Goal: Information Seeking & Learning: Find specific fact

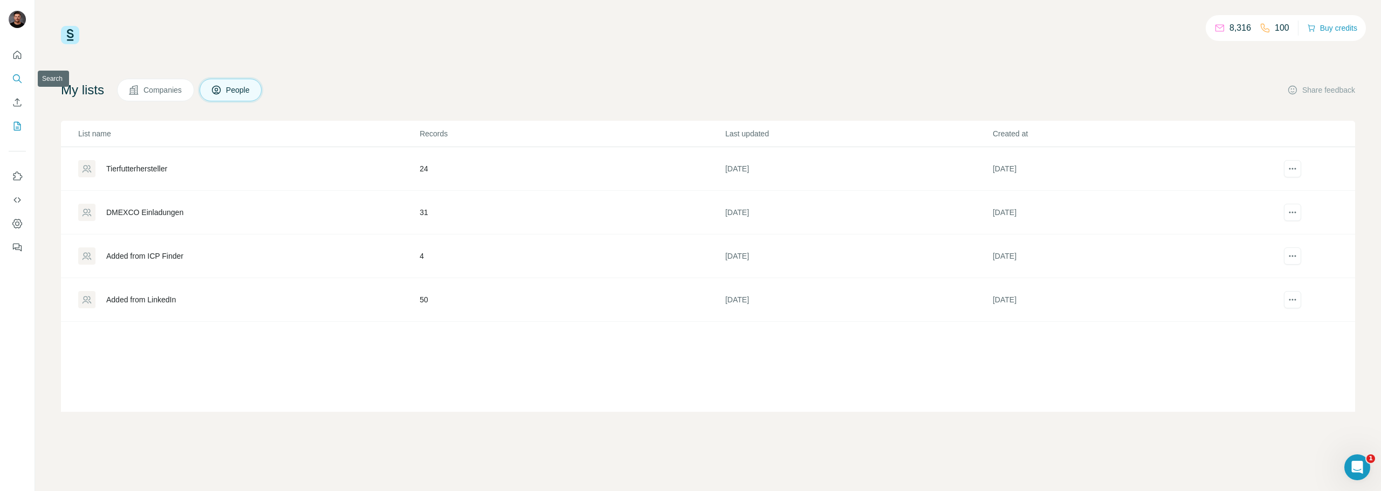
click at [13, 76] on icon "Search" at bounding box center [16, 77] width 7 height 7
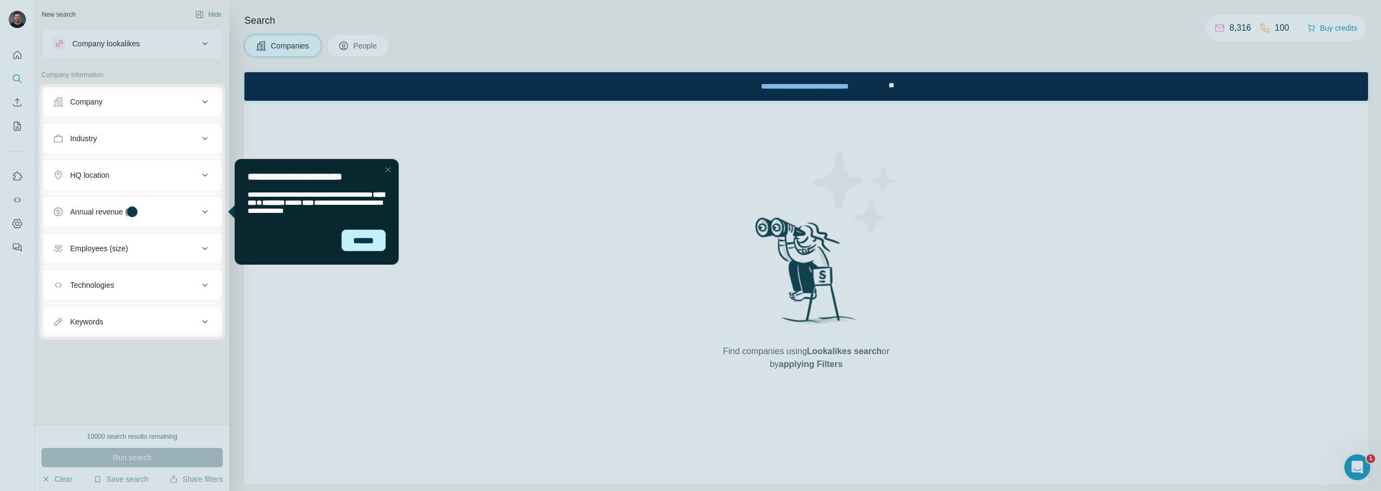
click at [368, 242] on div "******" at bounding box center [363, 241] width 44 height 22
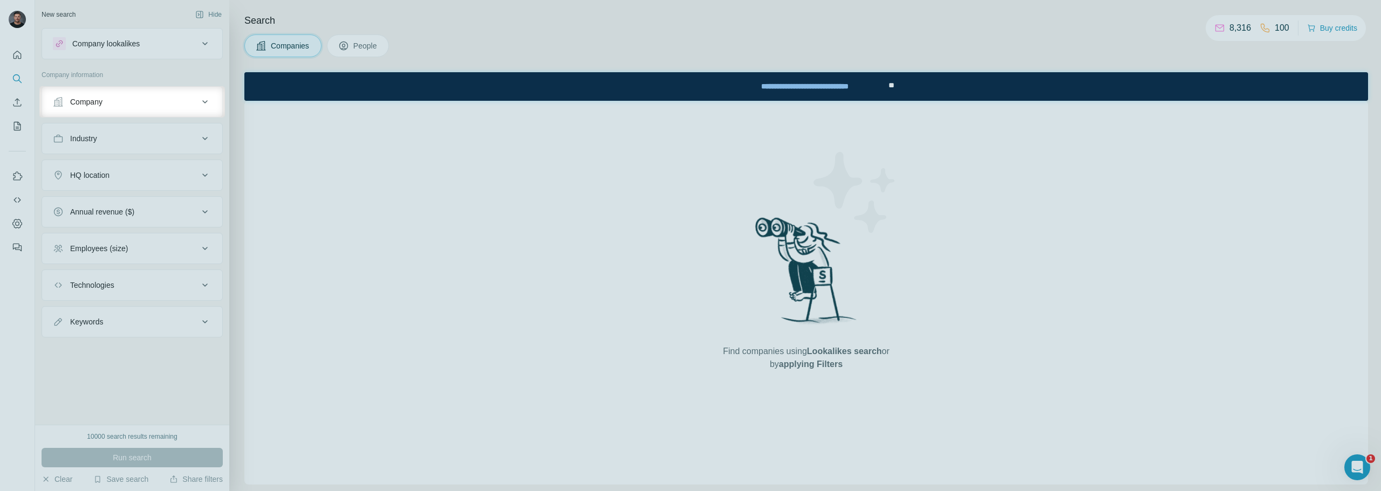
click at [140, 113] on button "Company" at bounding box center [132, 102] width 180 height 26
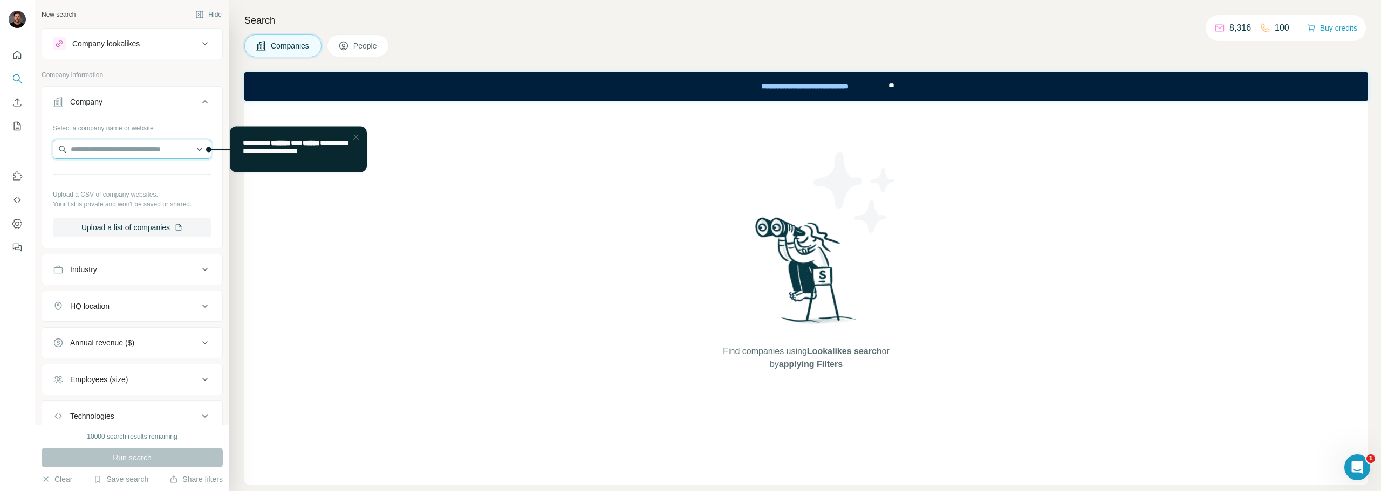
click at [122, 146] on input "text" at bounding box center [132, 149] width 159 height 19
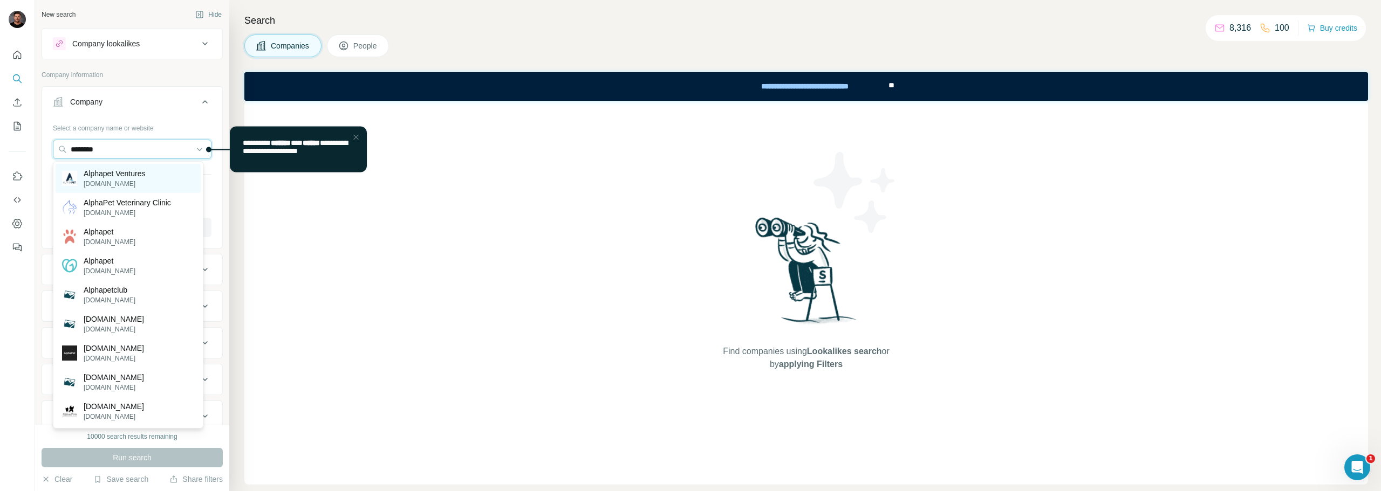
type input "********"
click at [130, 181] on p "[DOMAIN_NAME]" at bounding box center [114, 184] width 61 height 10
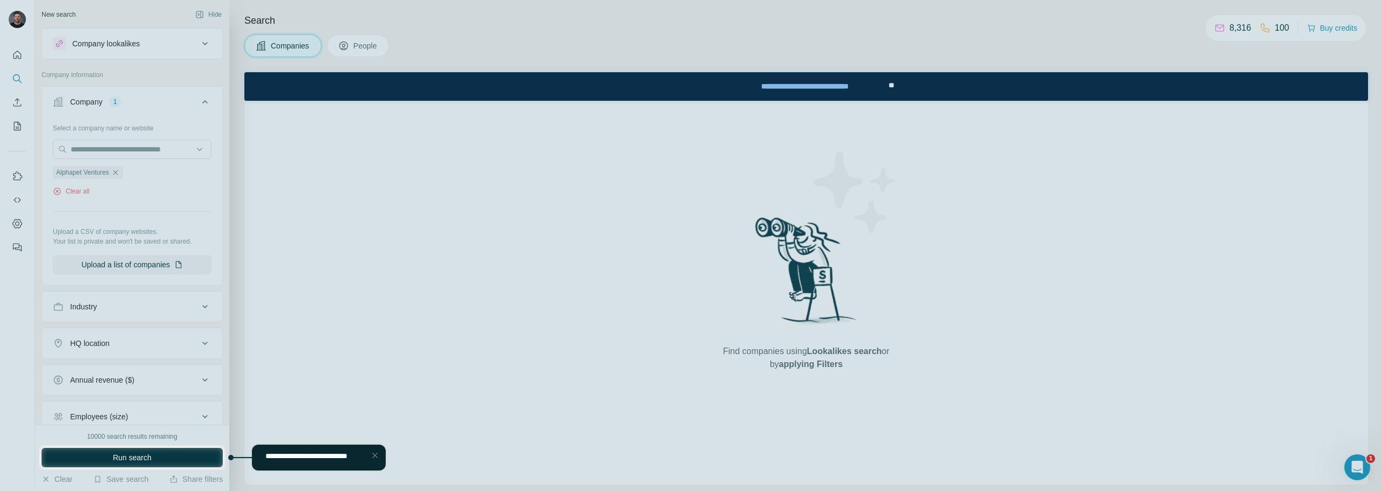
click at [186, 214] on div at bounding box center [690, 222] width 1381 height 445
click at [180, 74] on div at bounding box center [690, 222] width 1381 height 445
click at [162, 463] on button "Run search" at bounding box center [132, 457] width 181 height 19
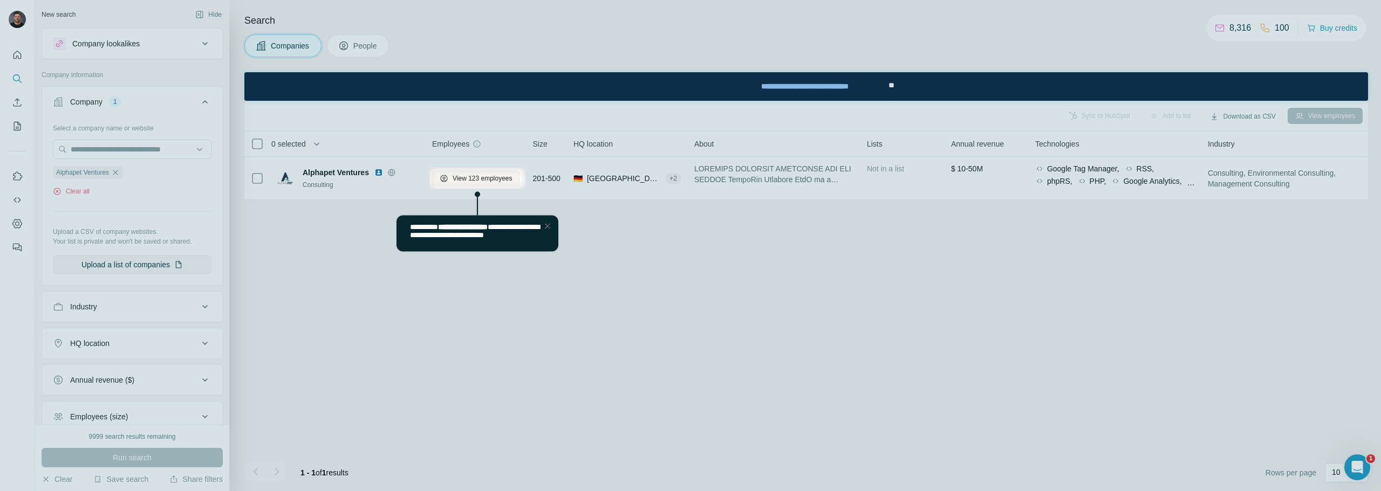
click at [333, 165] on div at bounding box center [690, 84] width 1381 height 168
click at [353, 49] on div at bounding box center [690, 84] width 1381 height 168
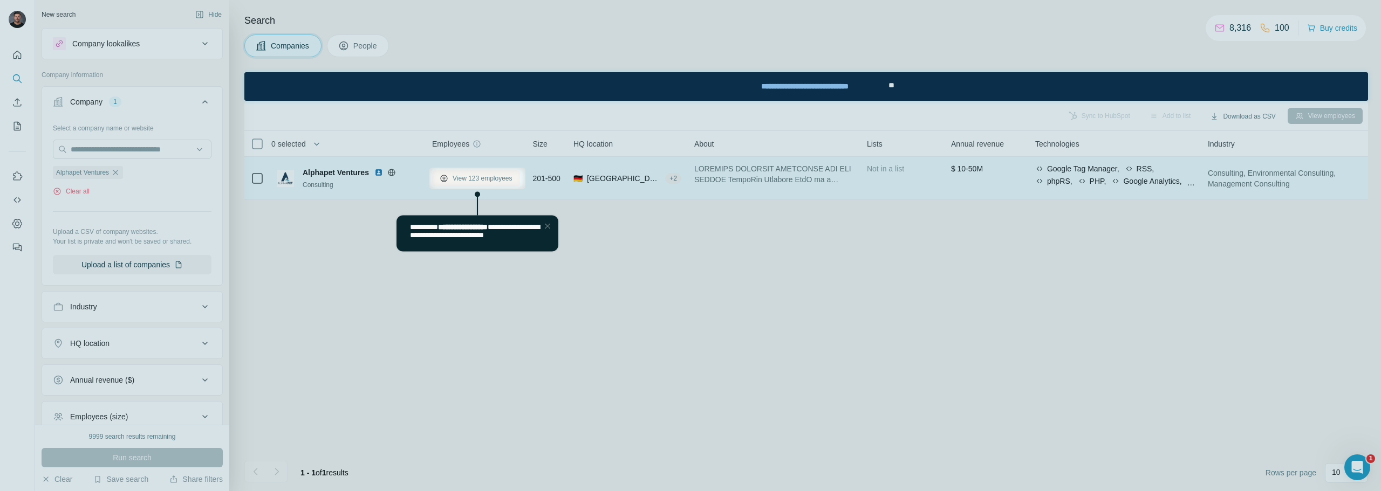
click at [487, 177] on span "View 123 employees" at bounding box center [482, 179] width 60 height 10
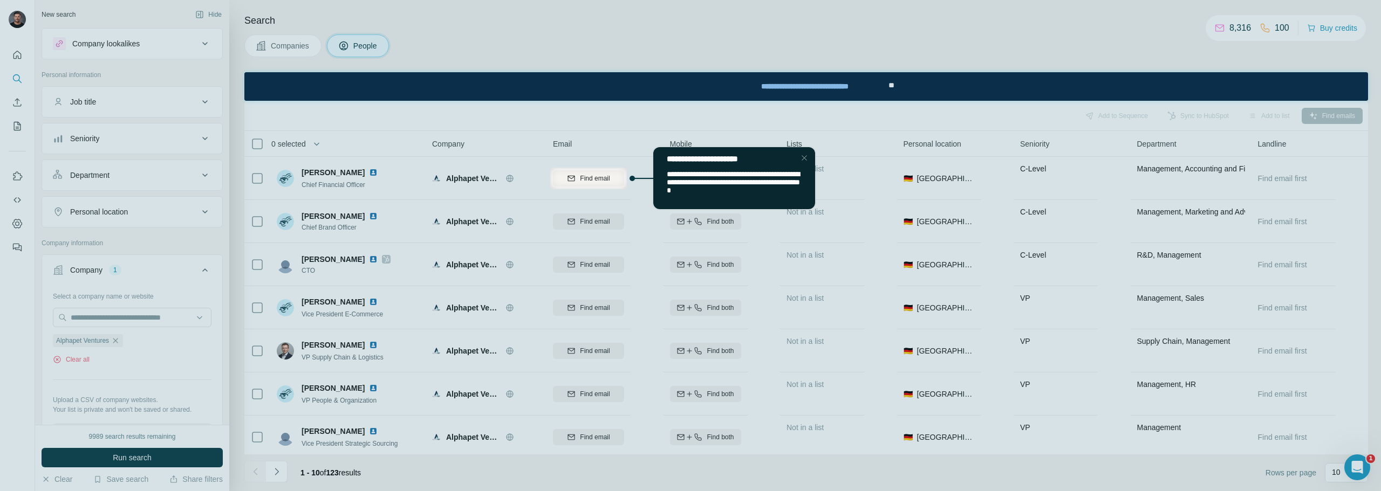
click at [807, 154] on div "Close Step" at bounding box center [804, 158] width 13 height 13
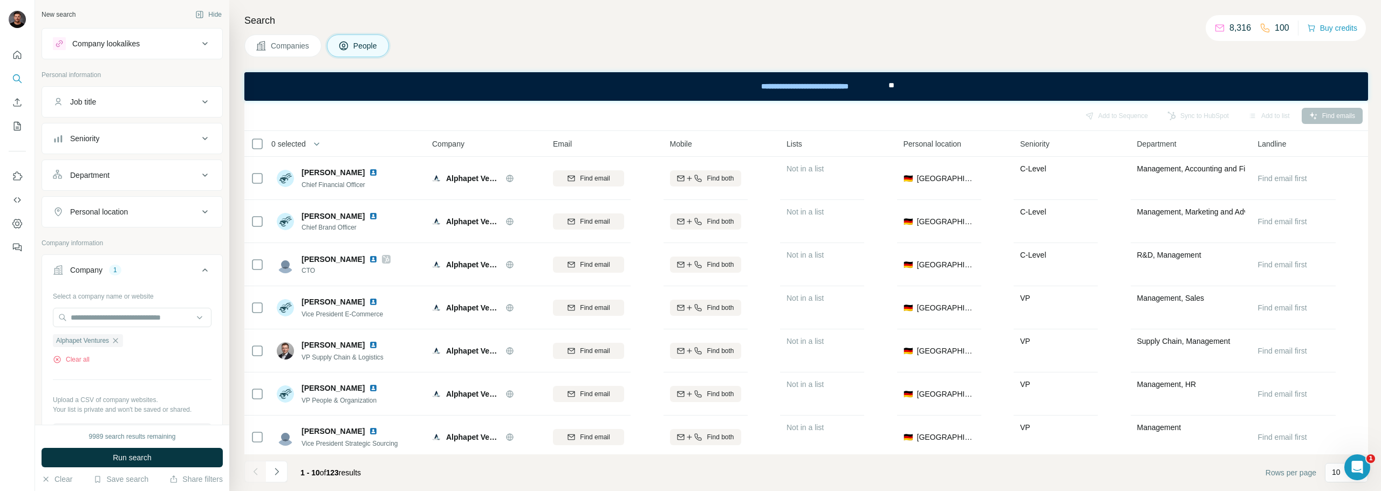
click at [133, 97] on div "Job title" at bounding box center [126, 102] width 146 height 11
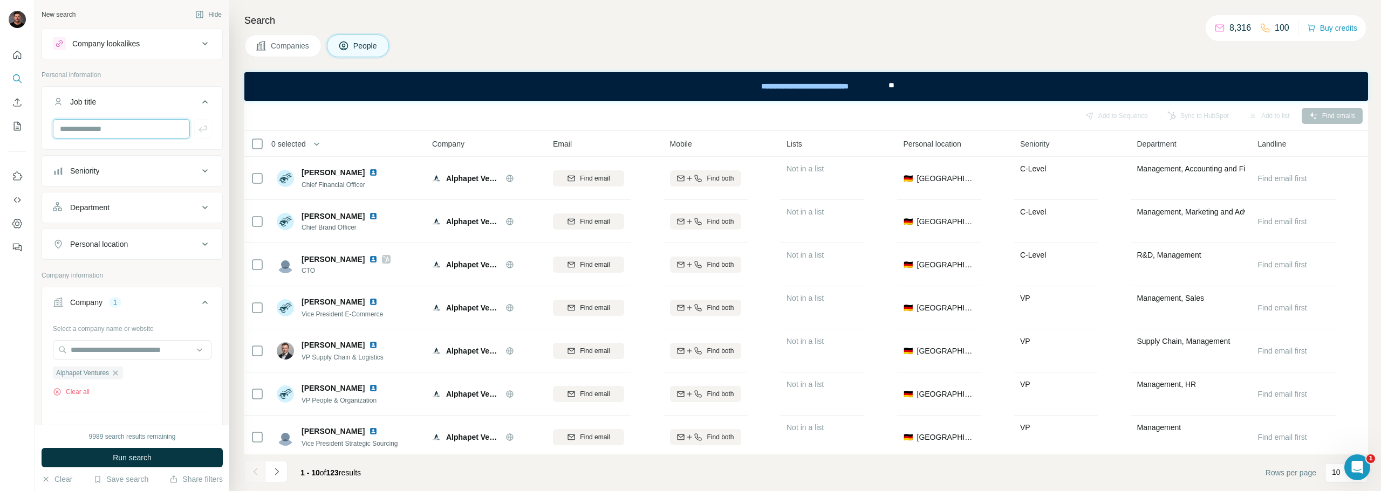
click at [97, 127] on input "text" at bounding box center [121, 128] width 137 height 19
type input "*********"
click at [201, 126] on button "button" at bounding box center [202, 128] width 17 height 19
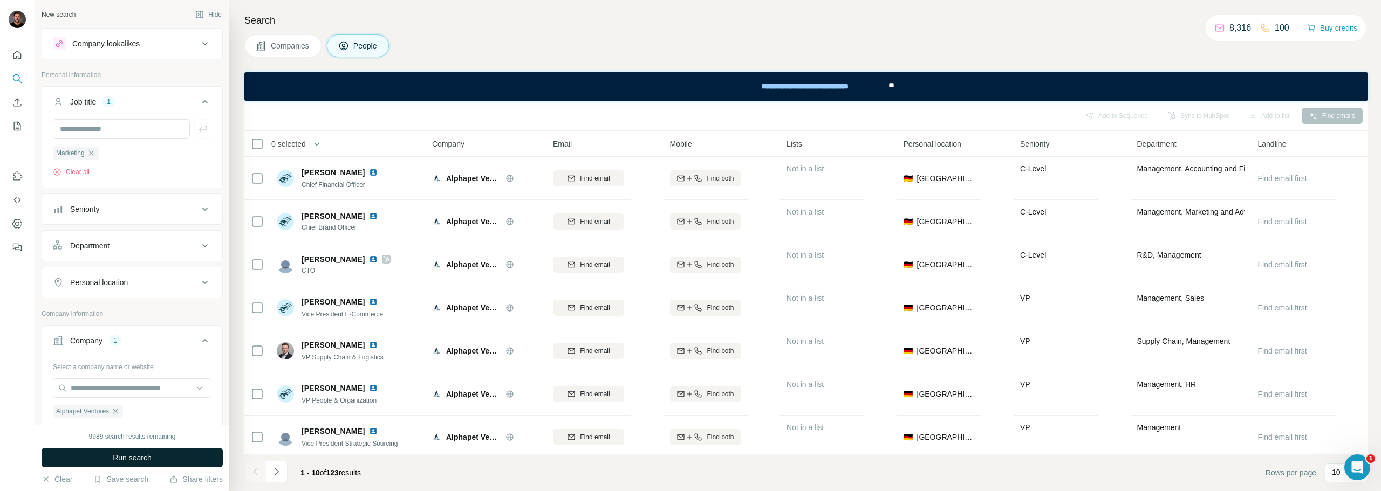
click at [150, 463] on button "Run search" at bounding box center [132, 457] width 181 height 19
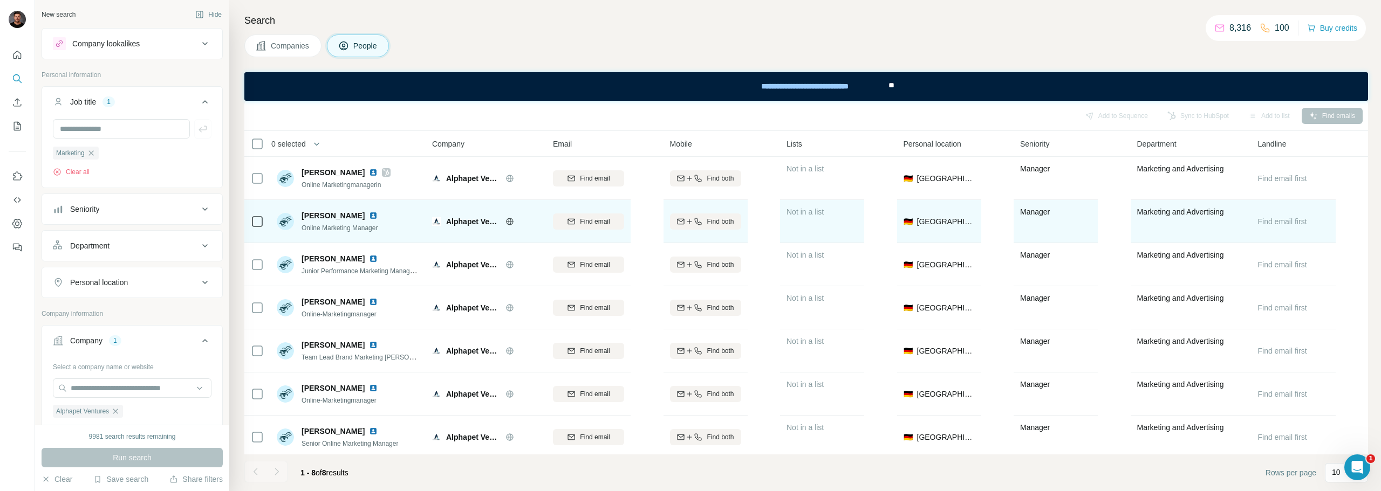
scroll to position [53, 0]
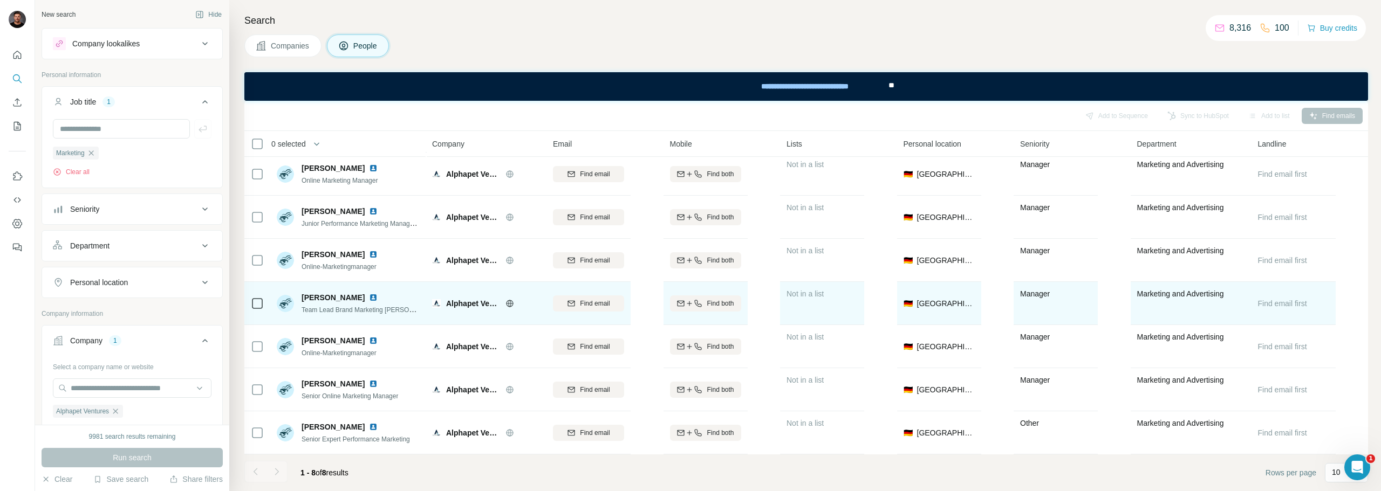
click at [369, 293] on img at bounding box center [373, 297] width 9 height 9
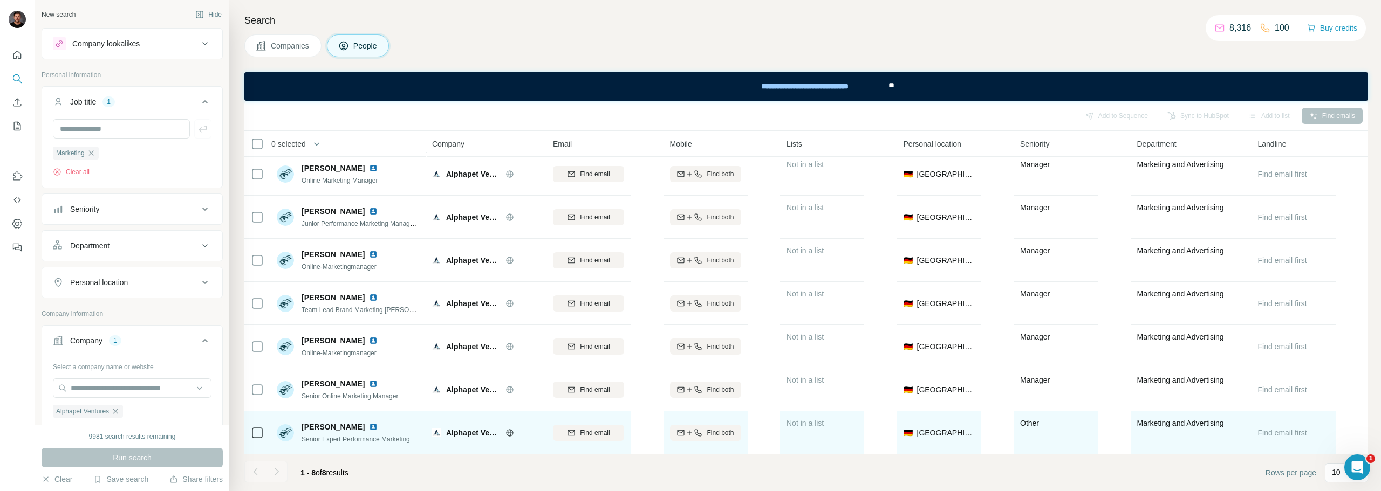
click at [371, 423] on img at bounding box center [373, 427] width 9 height 9
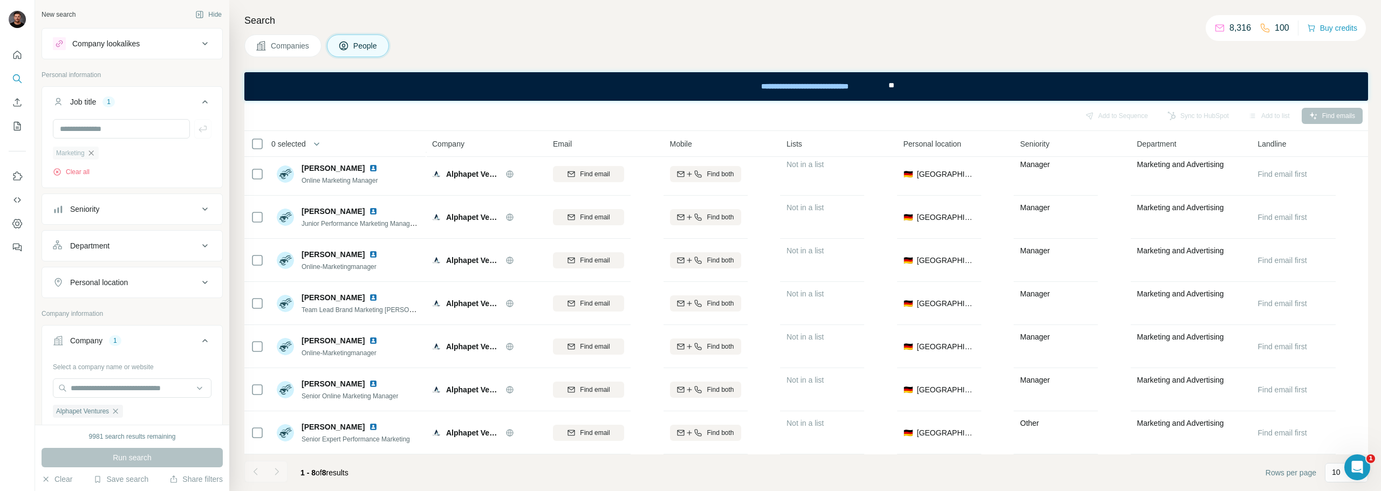
click at [91, 153] on icon "button" at bounding box center [91, 153] width 9 height 9
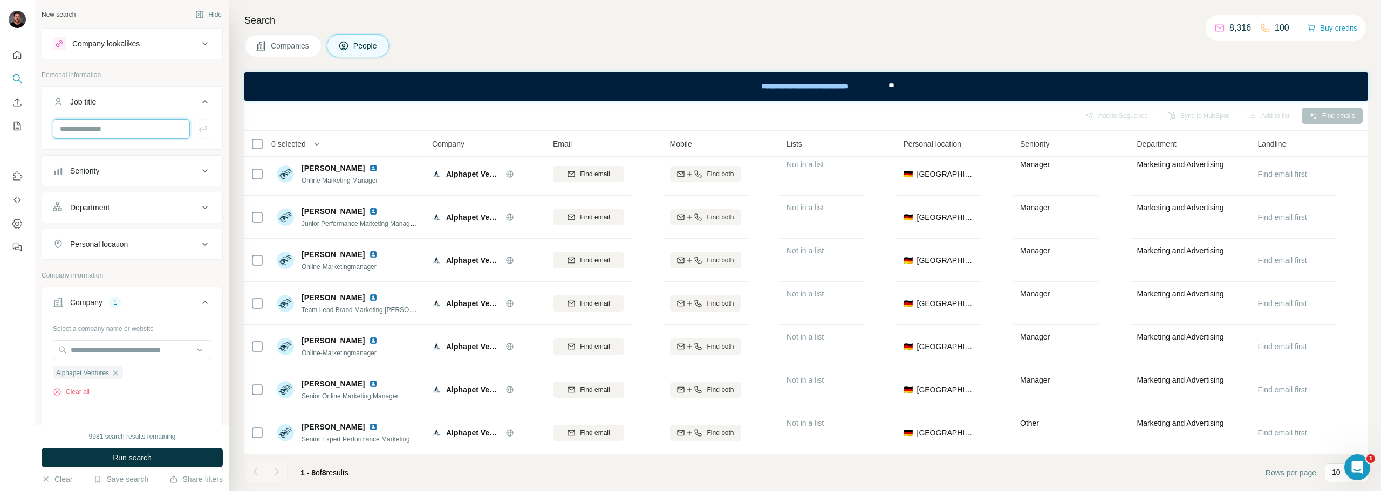
click at [91, 128] on input "text" at bounding box center [121, 128] width 137 height 19
type input "*"
type input "***"
click at [197, 126] on icon "button" at bounding box center [202, 128] width 11 height 11
click at [168, 464] on button "Run search" at bounding box center [132, 457] width 181 height 19
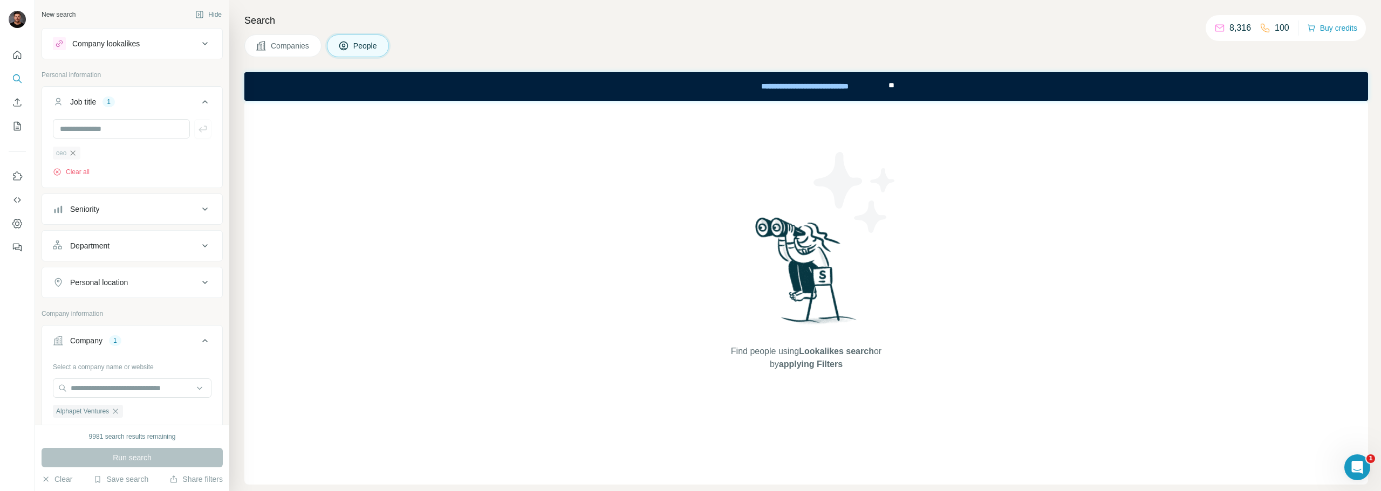
click at [72, 155] on icon "button" at bounding box center [72, 153] width 9 height 9
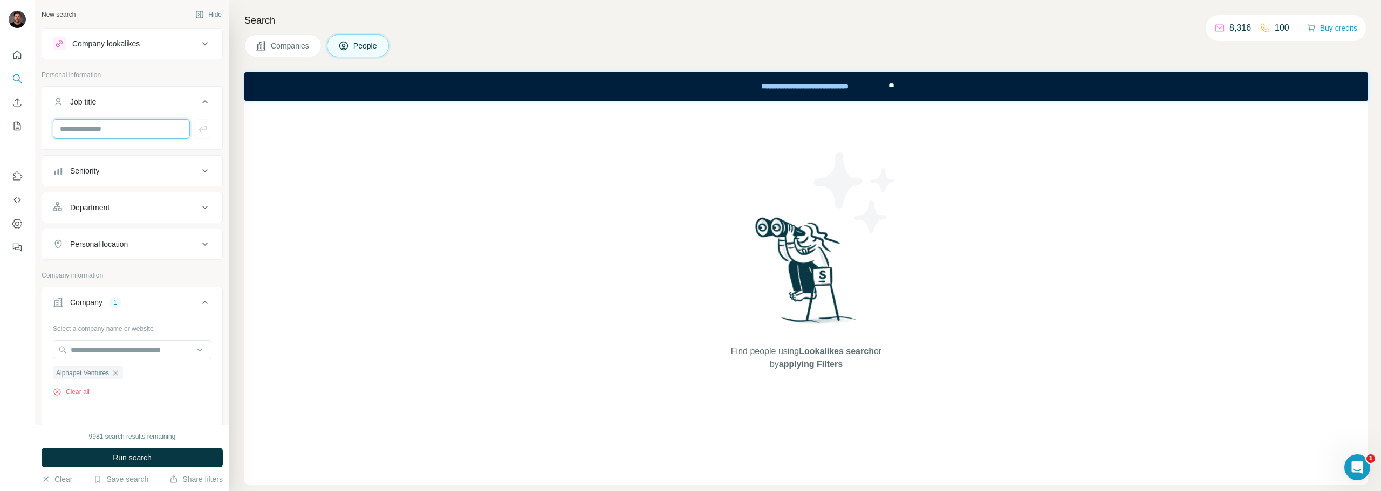
click at [94, 132] on input "text" at bounding box center [121, 128] width 137 height 19
type input "**********"
click at [200, 129] on button "button" at bounding box center [202, 128] width 17 height 19
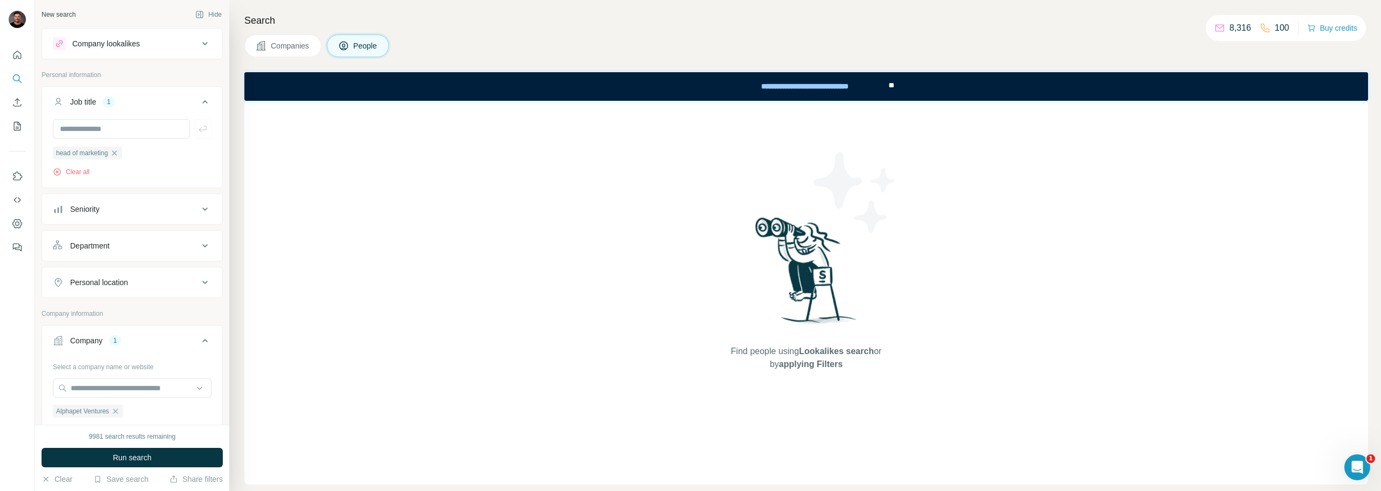
click at [117, 445] on div "9981 search results remaining Run search Clear Save search Share filters" at bounding box center [132, 458] width 194 height 66
click at [118, 447] on div "9981 search results remaining Run search Clear Save search Share filters" at bounding box center [132, 458] width 194 height 66
click at [112, 462] on div at bounding box center [112, 462] width 0 height 0
click at [132, 456] on span "Run search" at bounding box center [132, 457] width 39 height 11
click at [115, 153] on icon "button" at bounding box center [114, 153] width 9 height 9
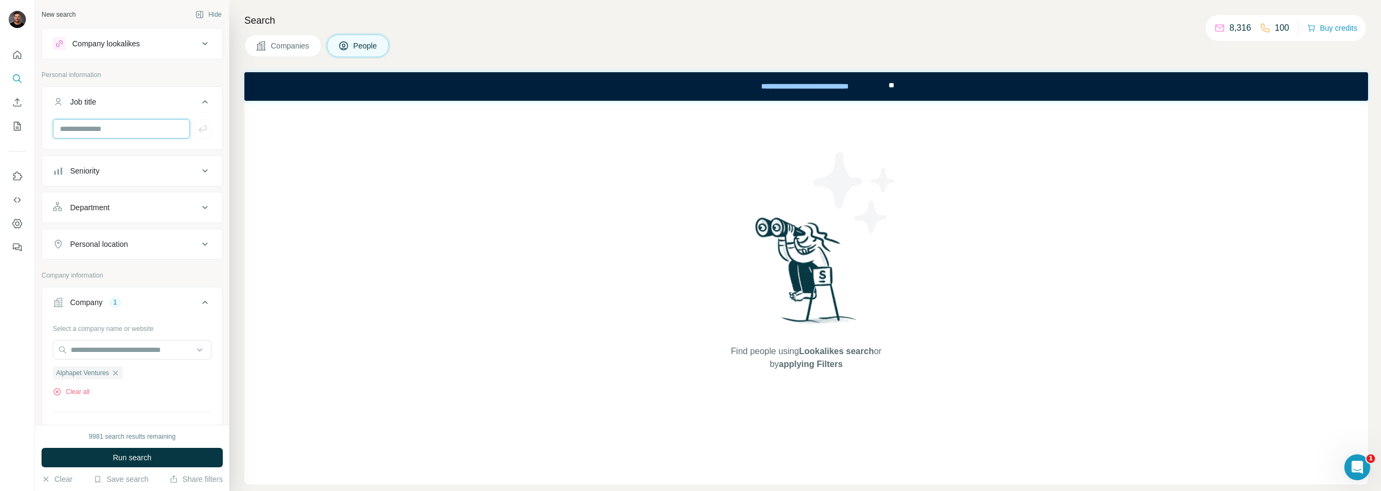
click at [99, 129] on input "text" at bounding box center [121, 128] width 137 height 19
type input "**********"
click at [197, 131] on icon "button" at bounding box center [202, 128] width 11 height 11
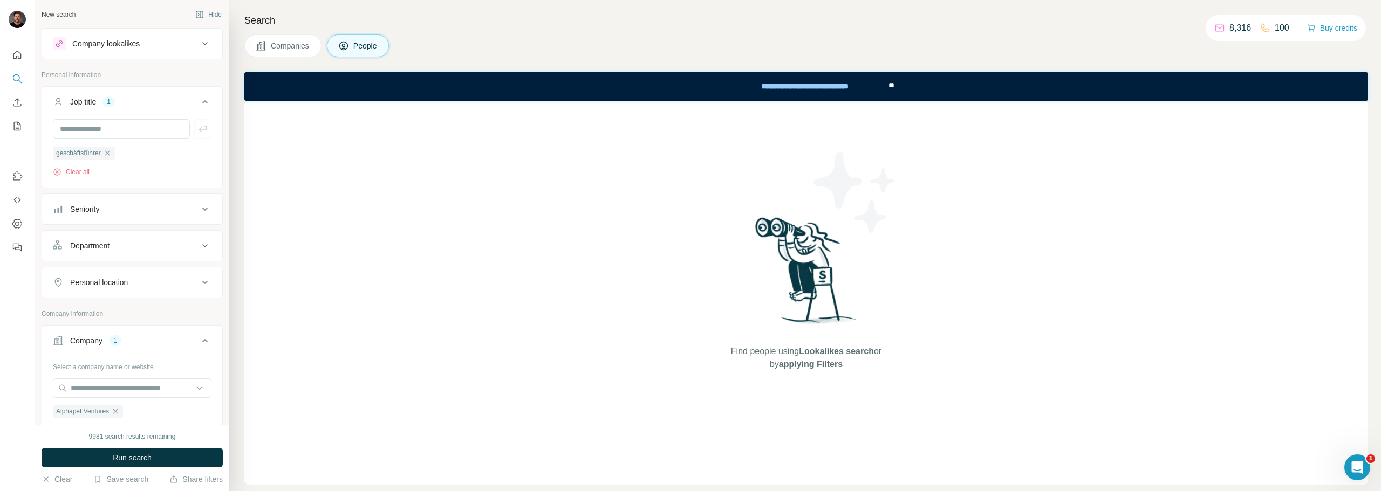
click at [167, 462] on button "Run search" at bounding box center [132, 457] width 181 height 19
click at [147, 49] on div "Company lookalikes" at bounding box center [126, 43] width 146 height 13
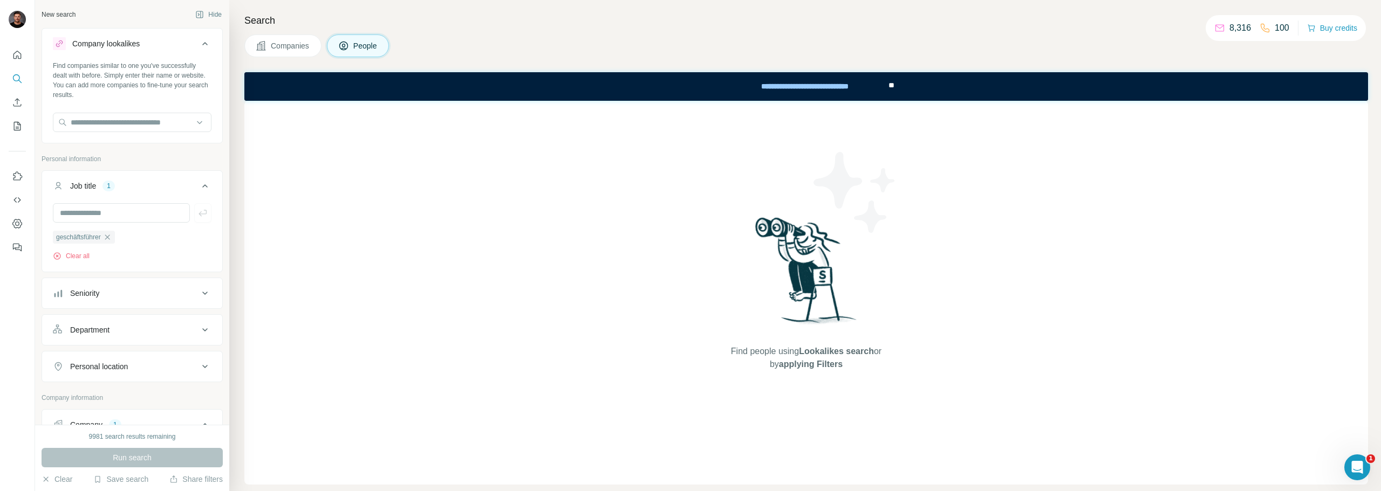
click at [310, 47] on span "Companies" at bounding box center [290, 45] width 39 height 11
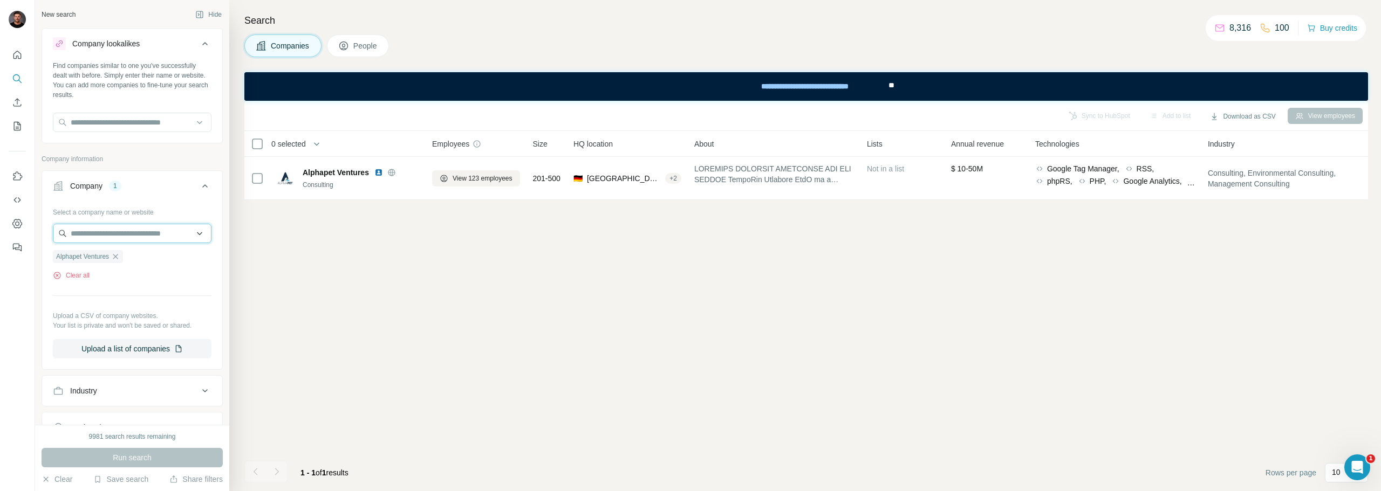
click at [101, 238] on input "text" at bounding box center [132, 233] width 159 height 19
paste input "**********"
type input "**********"
click at [140, 262] on div "Royal Canin [DOMAIN_NAME]" at bounding box center [128, 262] width 145 height 29
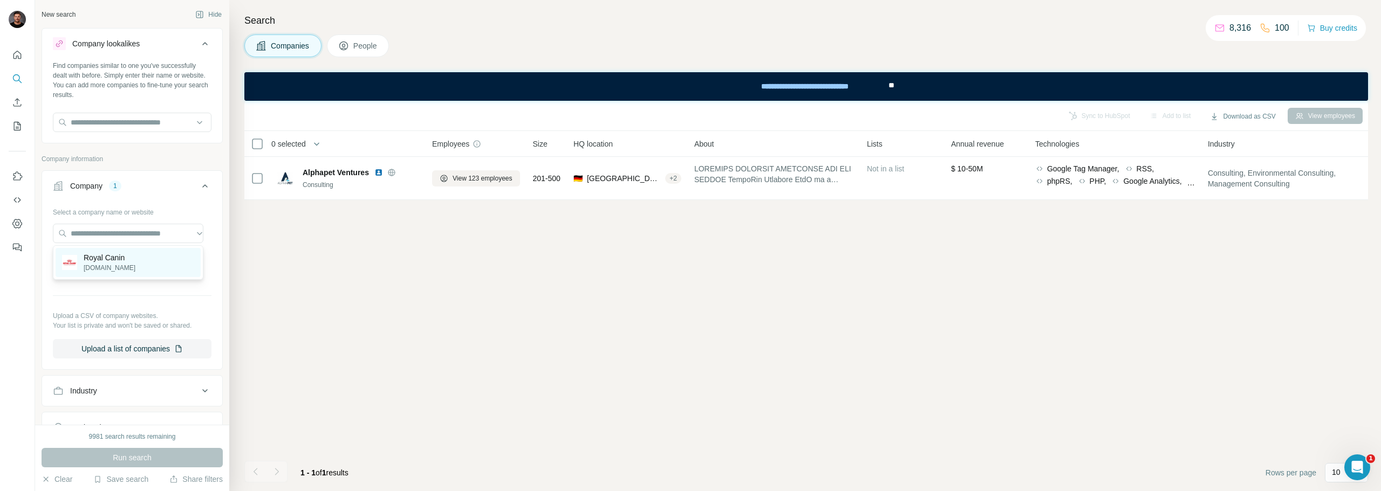
scroll to position [0, 0]
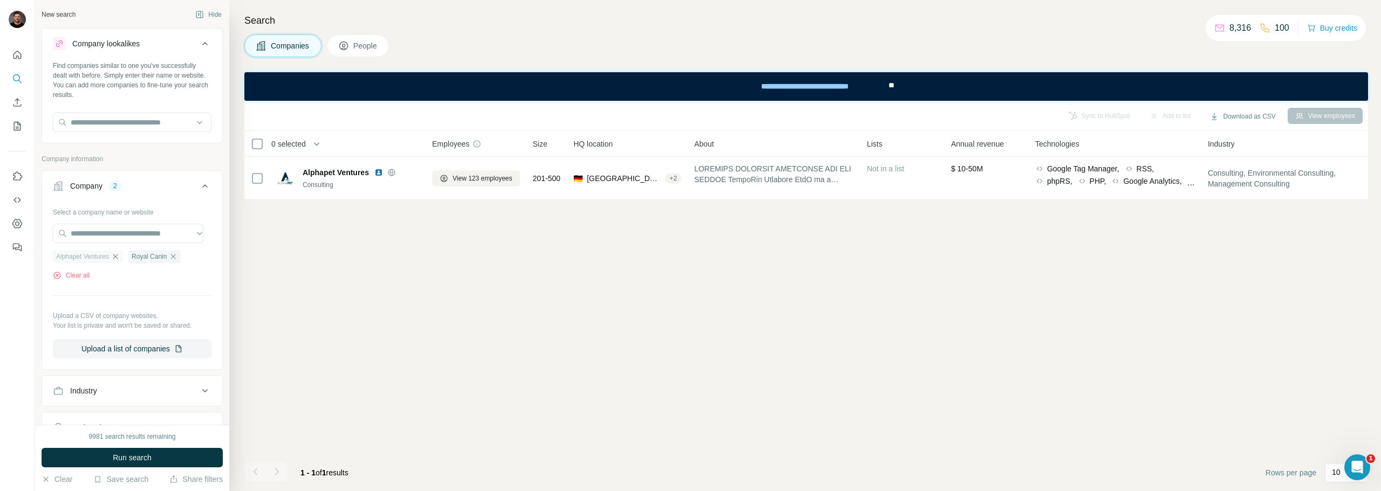
click at [118, 256] on icon "button" at bounding box center [115, 256] width 5 height 5
click at [169, 458] on button "Run search" at bounding box center [132, 457] width 181 height 19
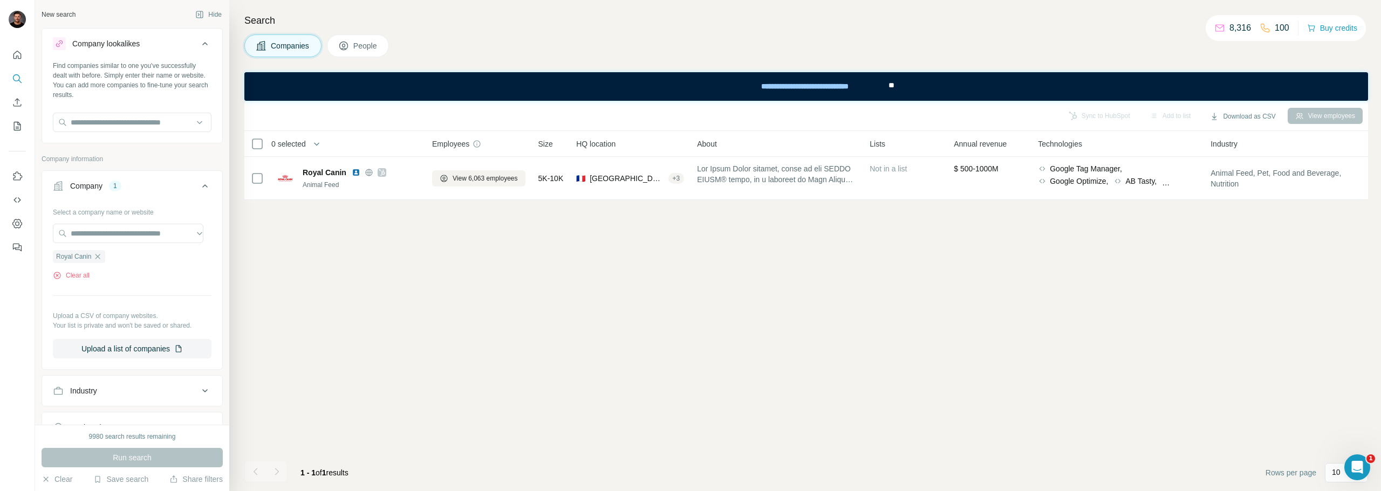
click at [353, 46] on button "People" at bounding box center [358, 46] width 63 height 23
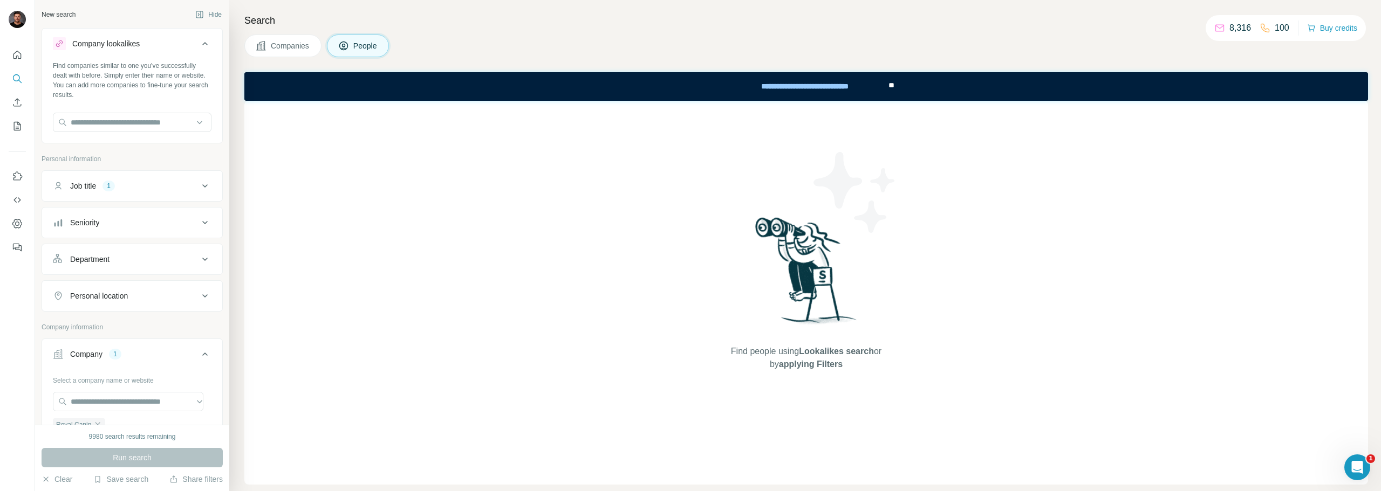
click at [96, 186] on div "Job title" at bounding box center [83, 186] width 26 height 11
click at [110, 238] on icon "button" at bounding box center [107, 237] width 9 height 9
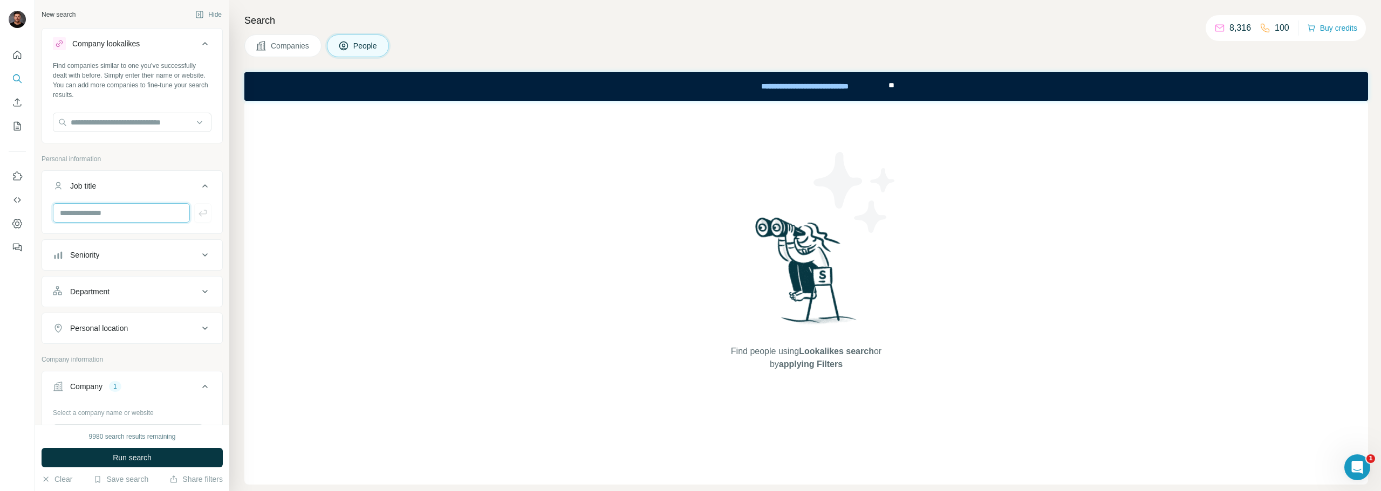
click at [105, 217] on input "text" at bounding box center [121, 212] width 137 height 19
type input "*"
type input "*********"
click at [197, 210] on icon "button" at bounding box center [202, 213] width 11 height 11
click at [123, 457] on span "Run search" at bounding box center [132, 457] width 39 height 11
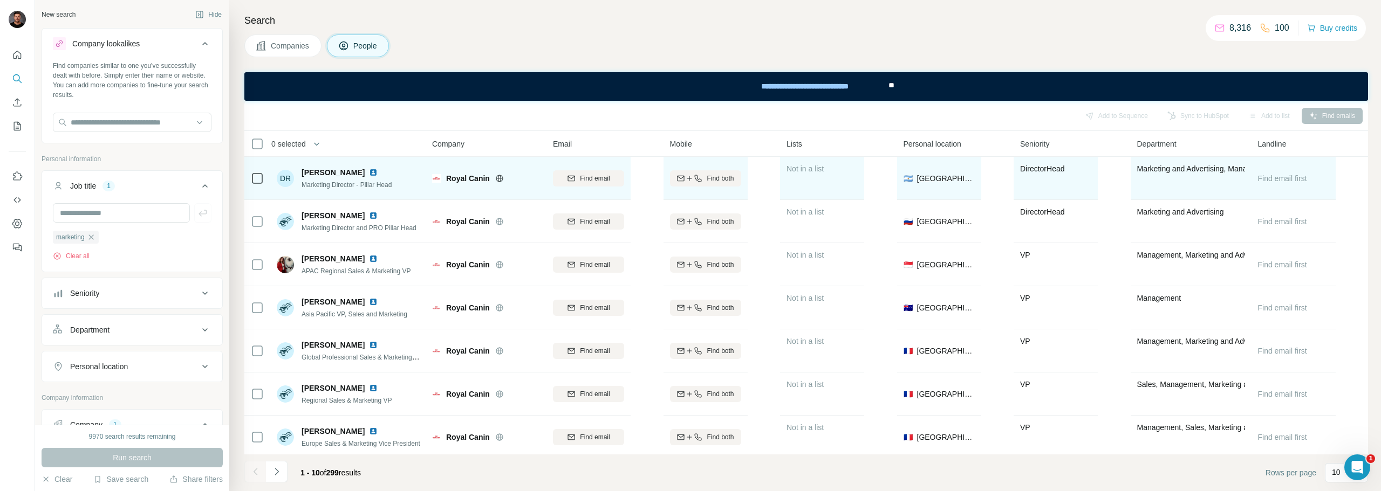
click at [369, 170] on img at bounding box center [373, 172] width 9 height 9
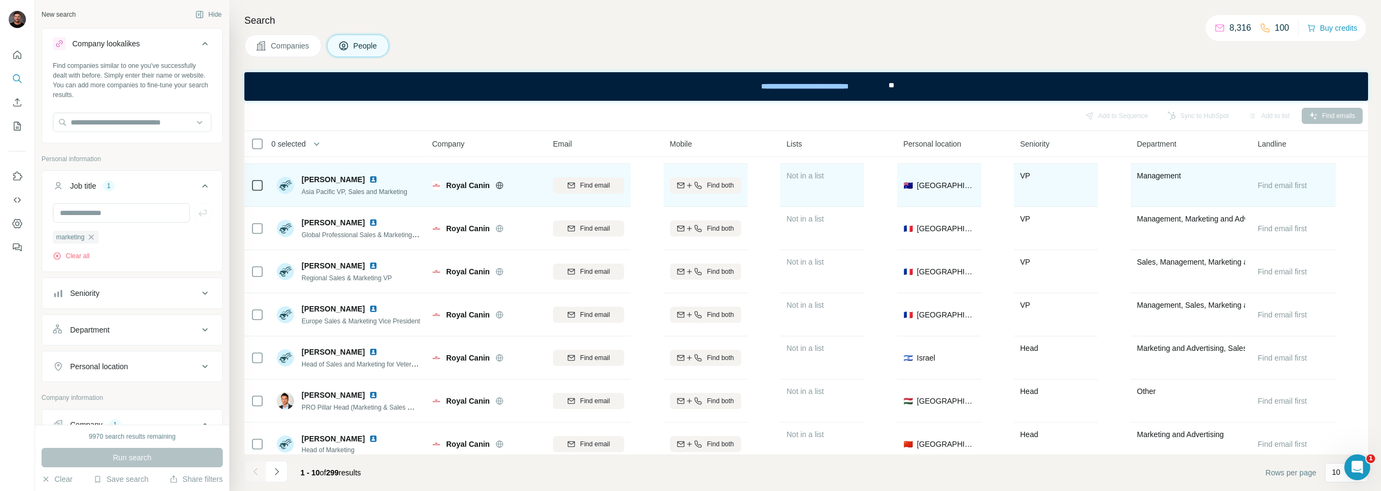
scroll to position [139, 0]
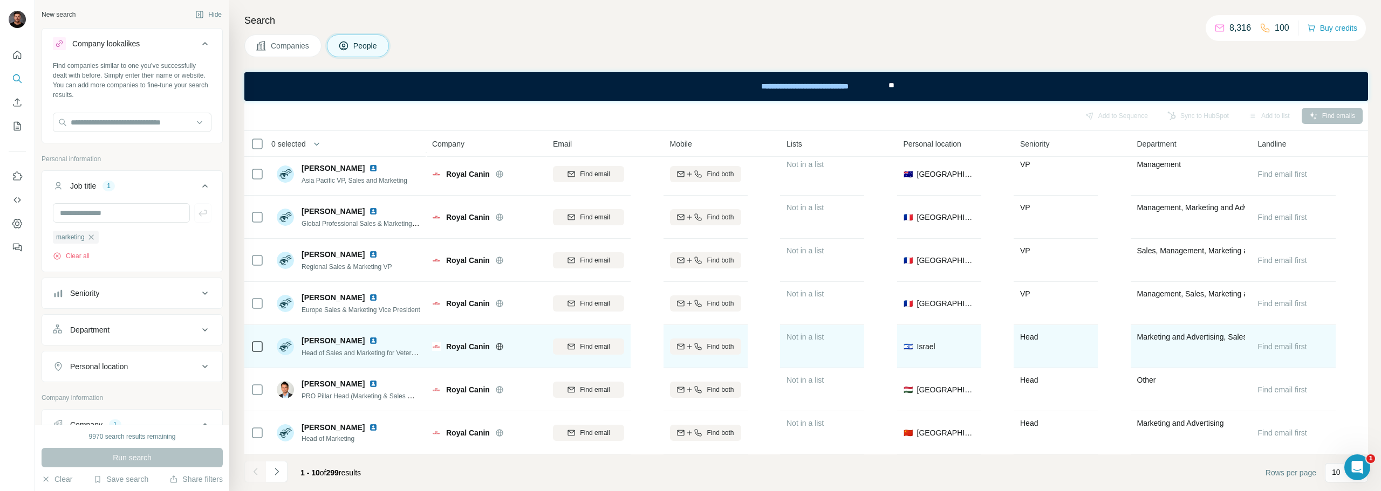
click at [369, 336] on img at bounding box center [373, 340] width 9 height 9
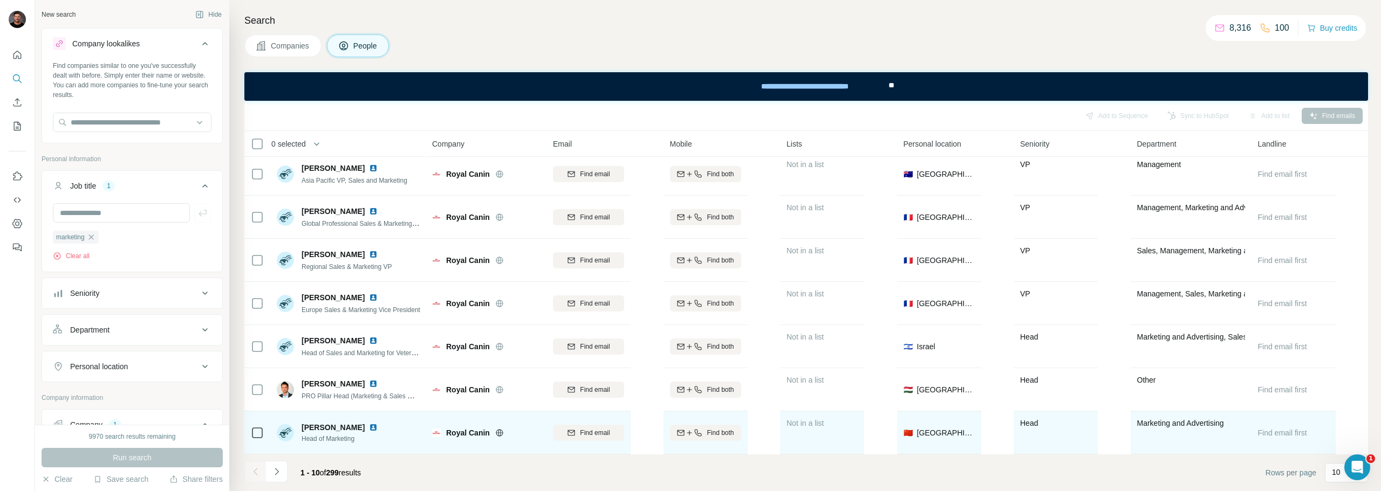
click at [369, 423] on img at bounding box center [373, 427] width 9 height 9
